Goal: Task Accomplishment & Management: Manage account settings

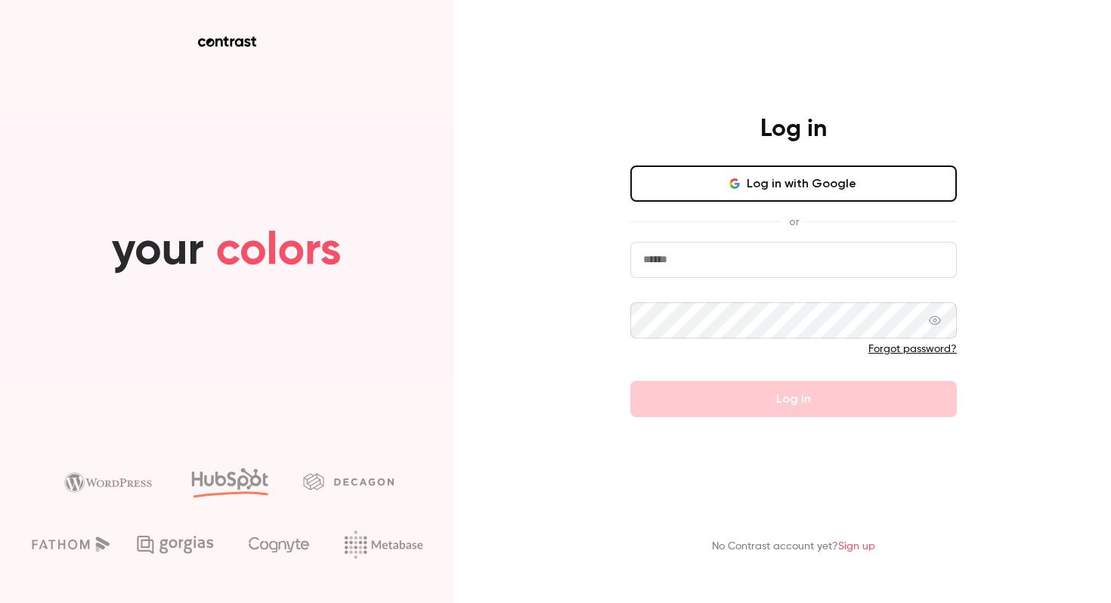
click at [736, 192] on button "Log in with Google" at bounding box center [794, 184] width 327 height 36
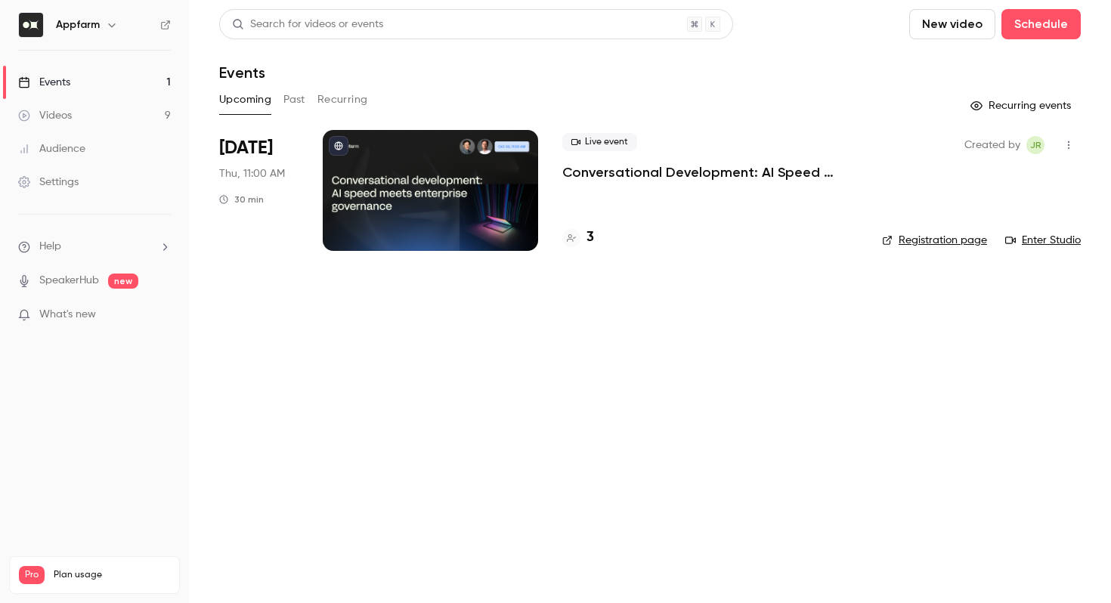
click at [910, 238] on link "Registration page" at bounding box center [934, 240] width 105 height 15
